Goal: Information Seeking & Learning: Check status

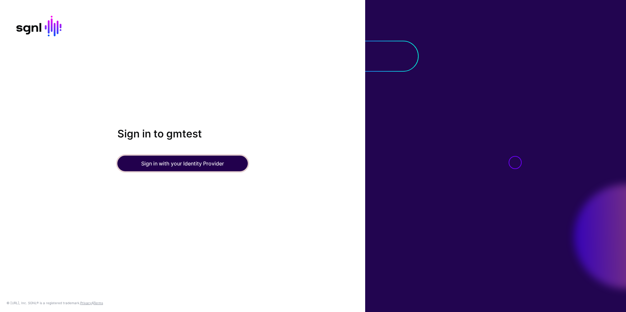
click at [183, 164] on button "Sign in with your Identity Provider" at bounding box center [182, 164] width 130 height 16
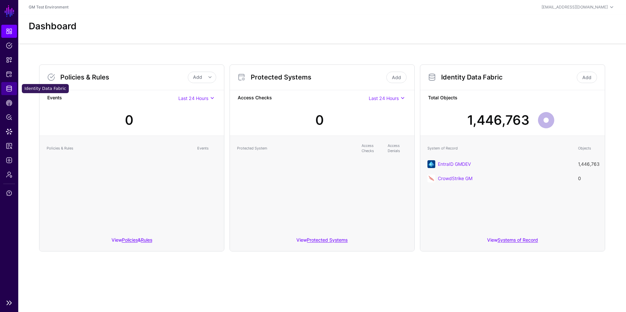
click at [11, 90] on span "Identity Data Fabric" at bounding box center [9, 88] width 7 height 7
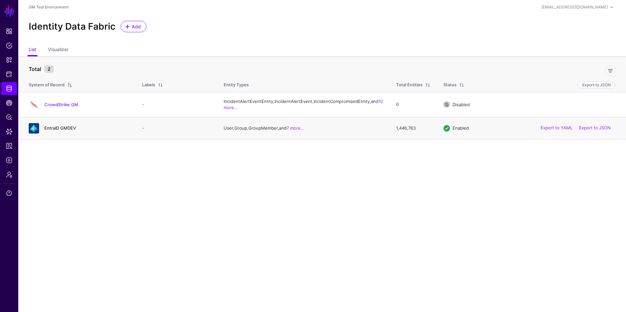
click at [54, 131] on link "EntraID GMDEV" at bounding box center [60, 127] width 32 height 5
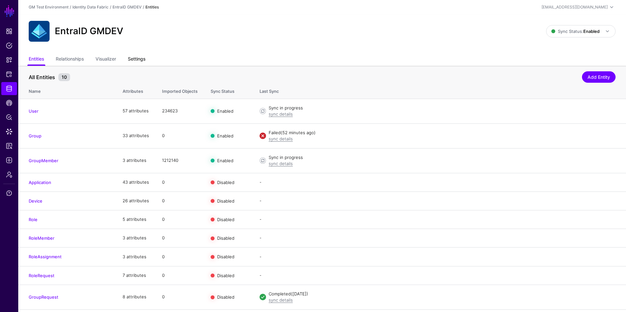
click at [141, 60] on link "Settings" at bounding box center [137, 59] width 18 height 12
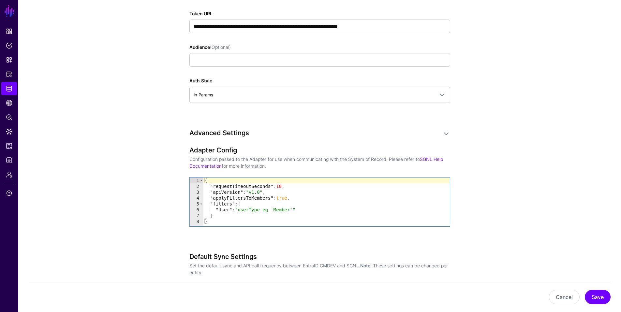
scroll to position [555, 0]
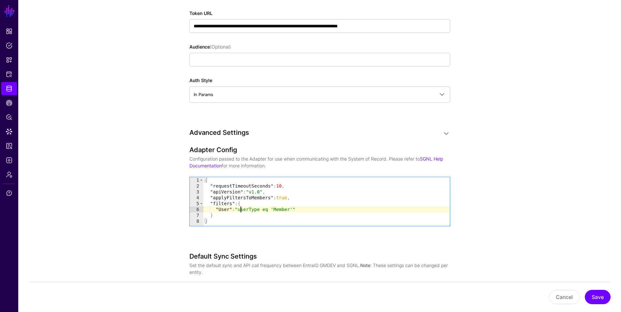
click at [240, 210] on div "{ "requestTimeoutSeconds" : 10 , "apiVersion" : "v1.0" , "applyFiltersToMembers…" at bounding box center [326, 207] width 246 height 61
drag, startPoint x: 302, startPoint y: 209, endPoint x: 318, endPoint y: 210, distance: 16.3
click at [318, 210] on div "{ "requestTimeoutSeconds" : 10 , "apiVersion" : "v1.0" , "applyFiltersToMembers…" at bounding box center [326, 207] width 246 height 61
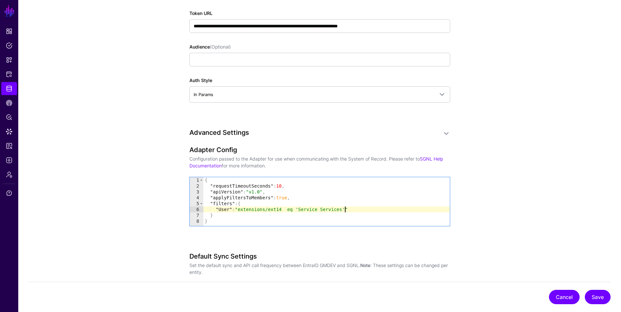
type textarea "**********"
click at [563, 300] on button "Cancel" at bounding box center [564, 297] width 31 height 14
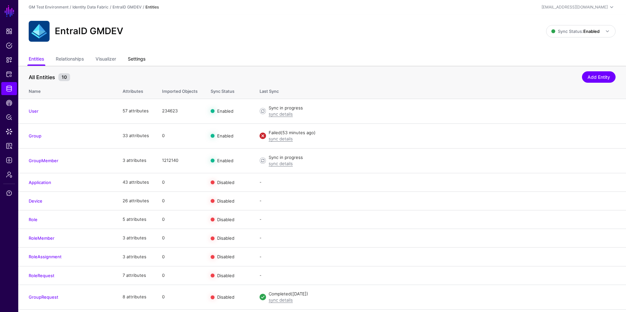
click at [137, 59] on link "Settings" at bounding box center [137, 59] width 18 height 12
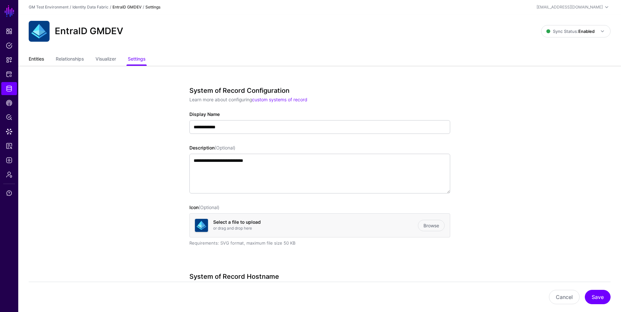
click at [37, 59] on link "Entities" at bounding box center [36, 59] width 15 height 12
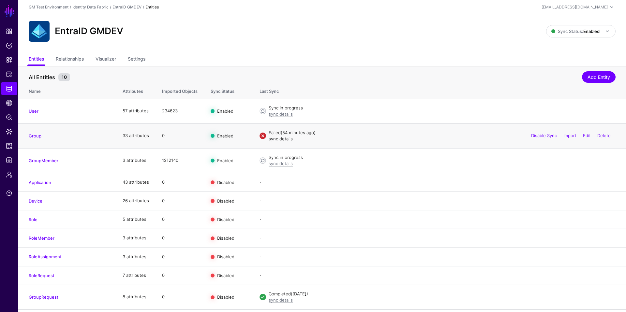
click at [273, 139] on link "sync details" at bounding box center [281, 138] width 24 height 5
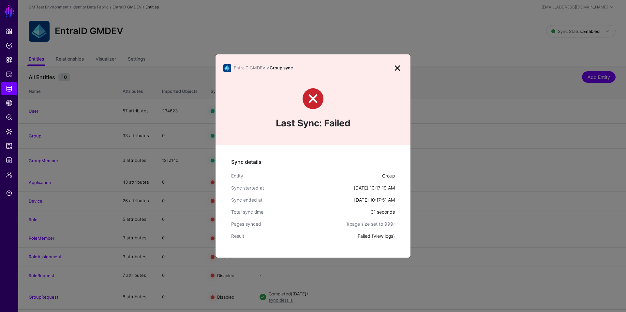
click at [382, 236] on link "View logs" at bounding box center [383, 236] width 20 height 6
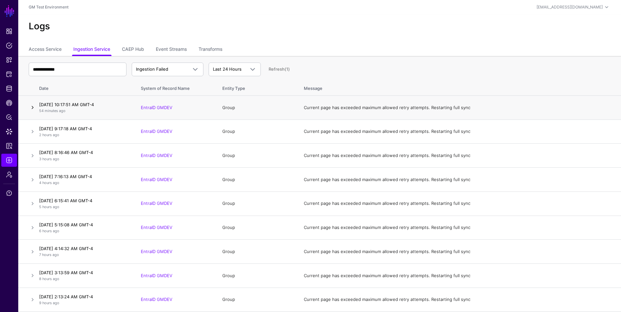
click at [32, 108] on link at bounding box center [33, 108] width 8 height 8
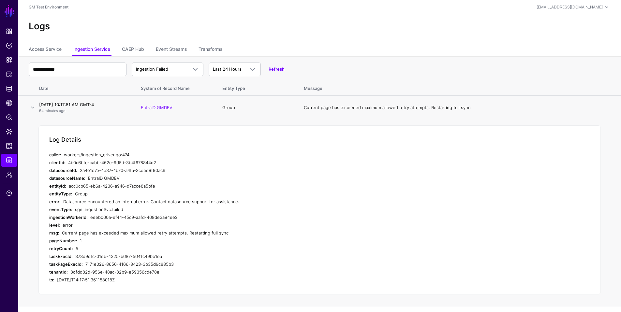
drag, startPoint x: 64, startPoint y: 202, endPoint x: 234, endPoint y: 201, distance: 170.1
click at [234, 201] on div "Datasource encountered an internal error. Contact datasource support for assist…" at bounding box center [186, 202] width 247 height 8
click at [289, 180] on div "EntraID GMDEV" at bounding box center [199, 178] width 222 height 8
click at [9, 130] on span "Data Lens" at bounding box center [9, 131] width 7 height 7
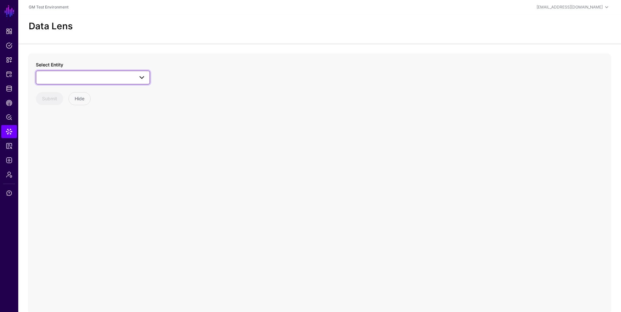
click at [141, 78] on span at bounding box center [142, 78] width 8 height 8
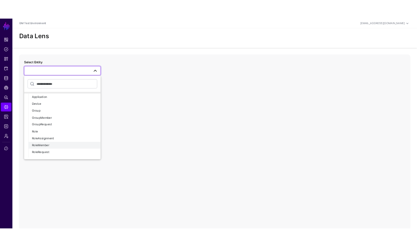
scroll to position [164, 0]
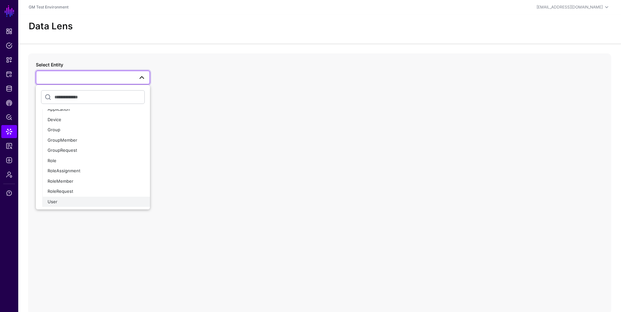
click at [58, 203] on div "User" at bounding box center [96, 202] width 97 height 7
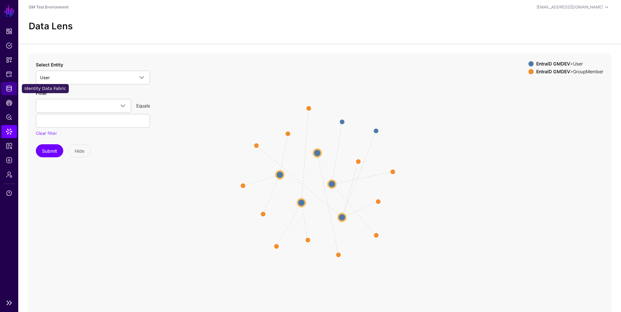
click at [10, 90] on span "Identity Data Fabric" at bounding box center [9, 88] width 7 height 7
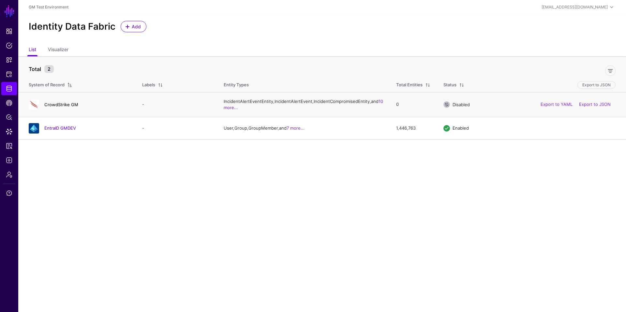
click at [61, 107] on link "CrowdStrike GM" at bounding box center [61, 104] width 34 height 5
